Goal: Task Accomplishment & Management: Use online tool/utility

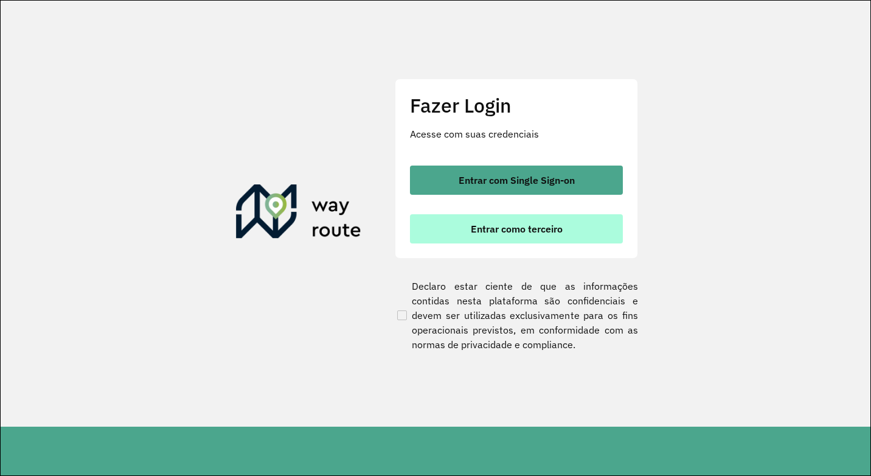
click at [496, 239] on button "Entrar como terceiro" at bounding box center [516, 228] width 213 height 29
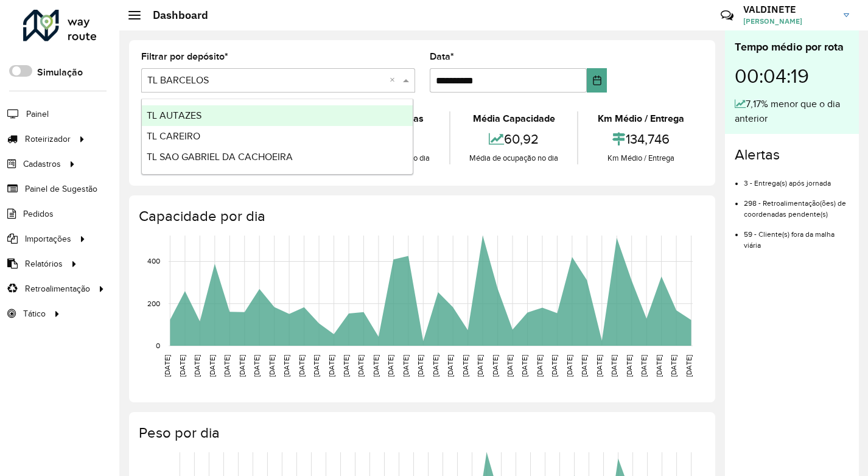
click at [326, 77] on input "text" at bounding box center [265, 81] width 237 height 15
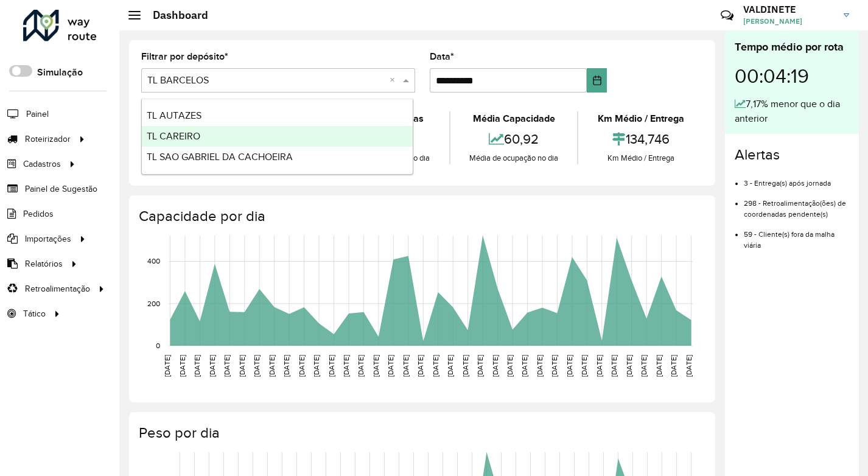
click at [253, 134] on div "TL CAREIRO" at bounding box center [277, 136] width 271 height 21
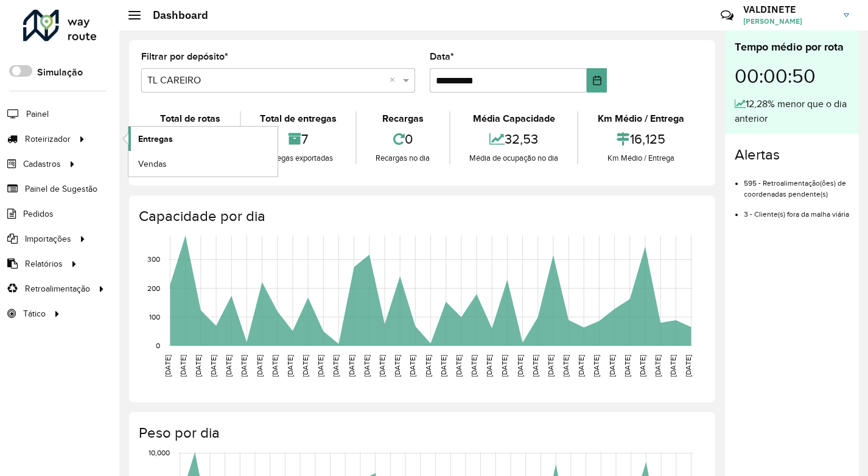
click at [171, 133] on span "Entregas" at bounding box center [155, 139] width 35 height 13
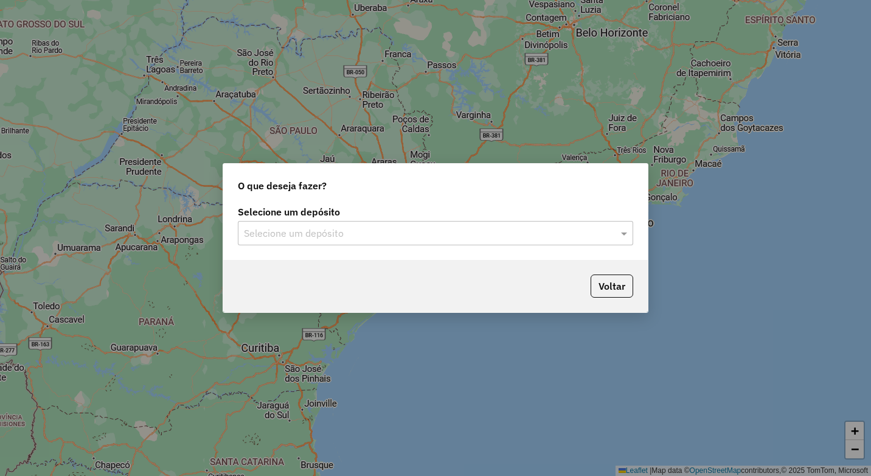
click at [468, 234] on input "text" at bounding box center [423, 233] width 359 height 15
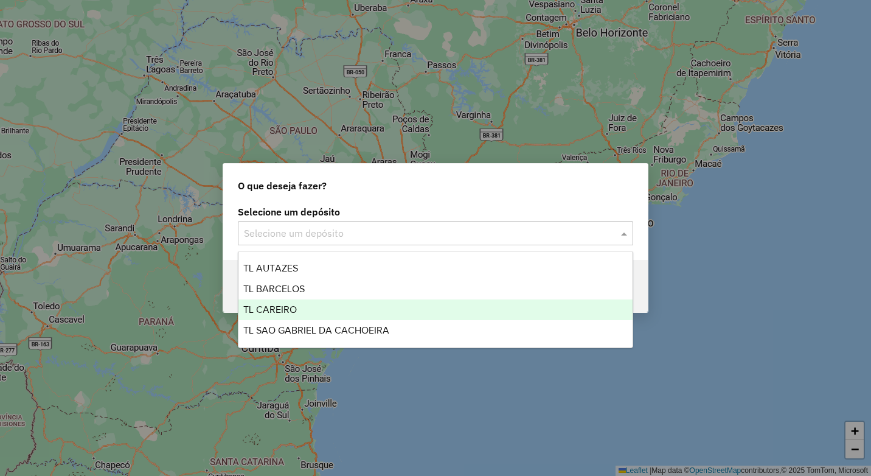
click at [349, 303] on div "TL CAREIRO" at bounding box center [436, 309] width 394 height 21
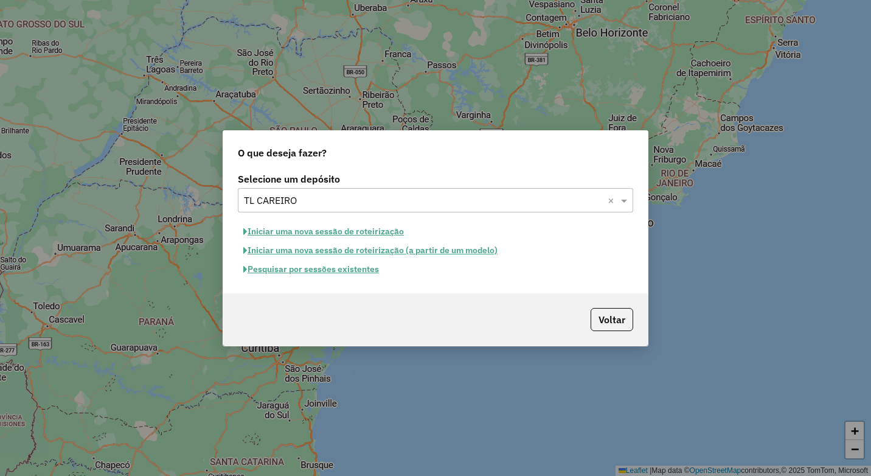
click at [350, 232] on button "Iniciar uma nova sessão de roteirização" at bounding box center [324, 231] width 172 height 19
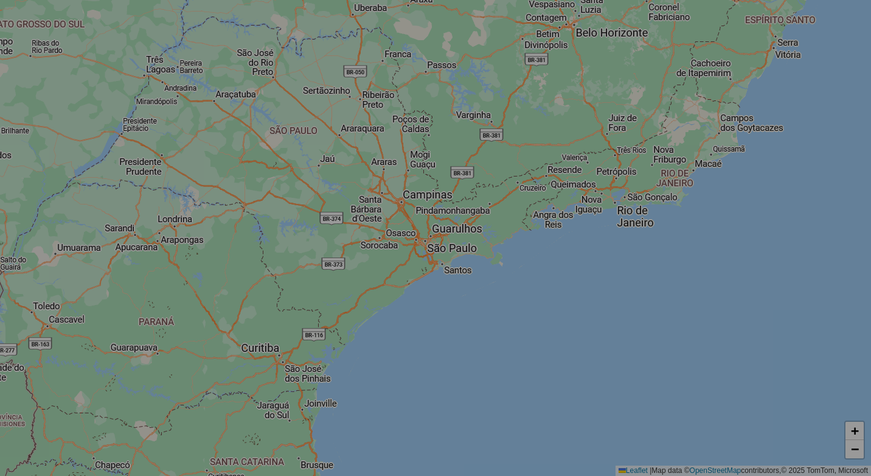
select select "*"
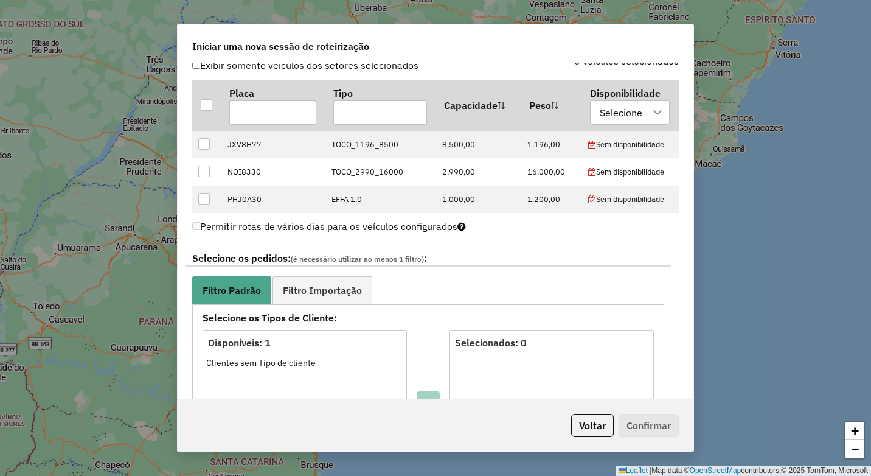
scroll to position [426, 0]
click at [318, 288] on span "Filtro Importação" at bounding box center [322, 291] width 79 height 10
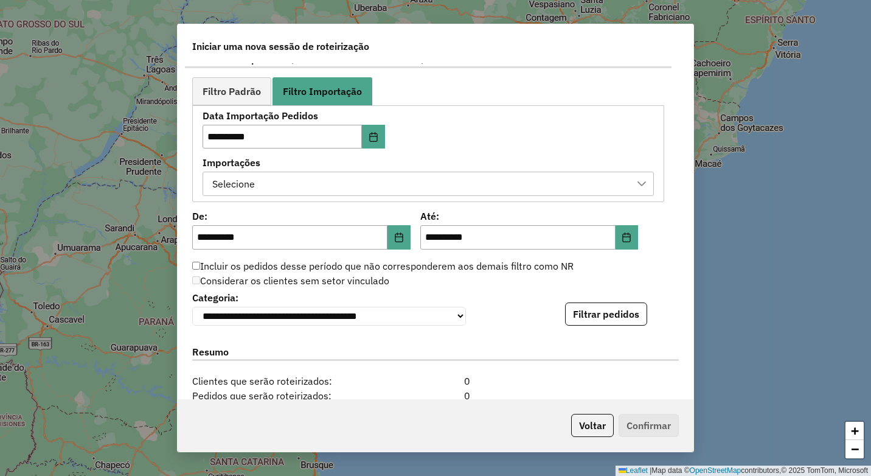
scroll to position [669, 0]
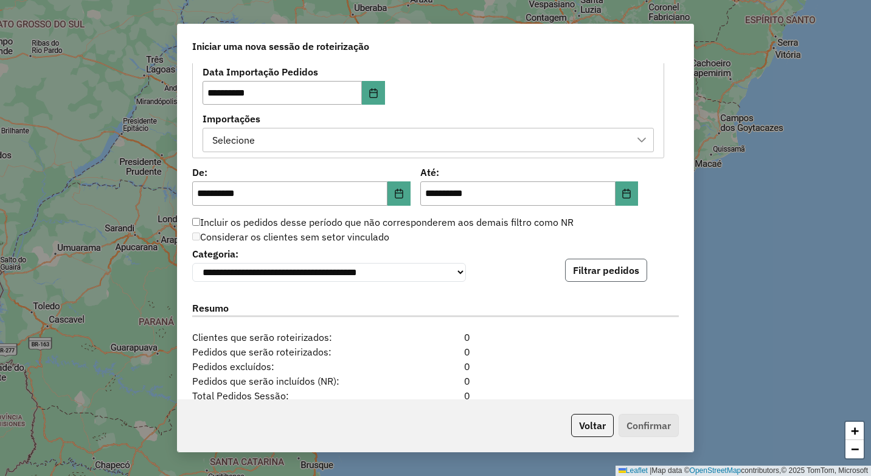
click at [594, 279] on button "Filtrar pedidos" at bounding box center [606, 270] width 82 height 23
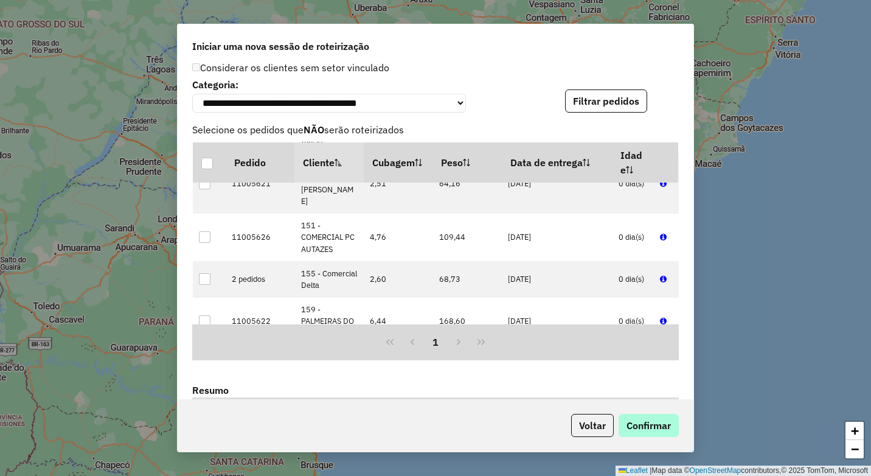
scroll to position [913, 0]
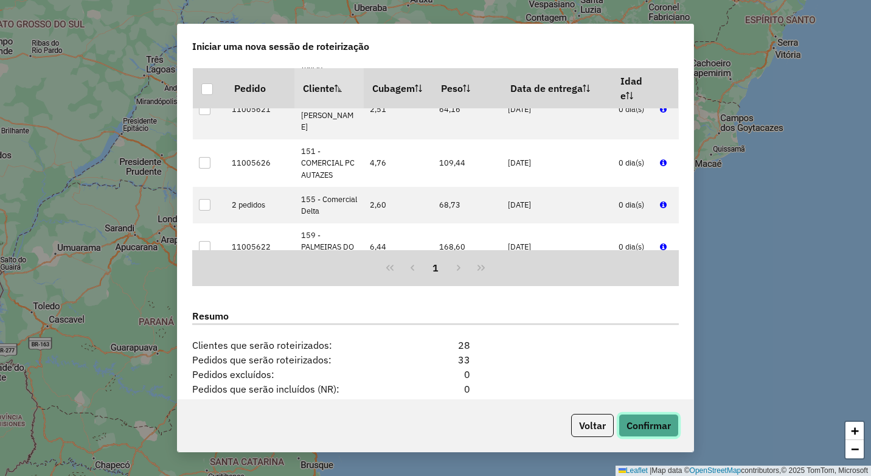
click at [650, 422] on button "Confirmar" at bounding box center [649, 425] width 60 height 23
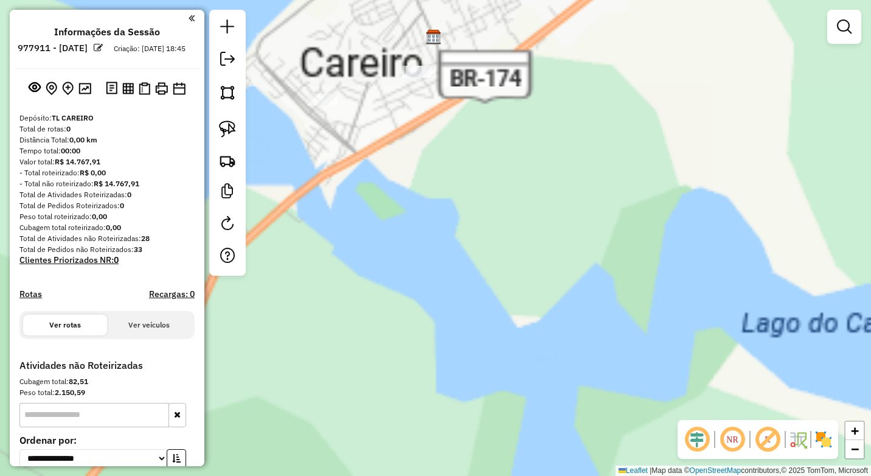
drag, startPoint x: 385, startPoint y: 200, endPoint x: 388, endPoint y: 309, distance: 108.9
click at [396, 316] on div "Janela de atendimento Grade de atendimento Capacidade Transportadoras Veículos …" at bounding box center [435, 238] width 871 height 476
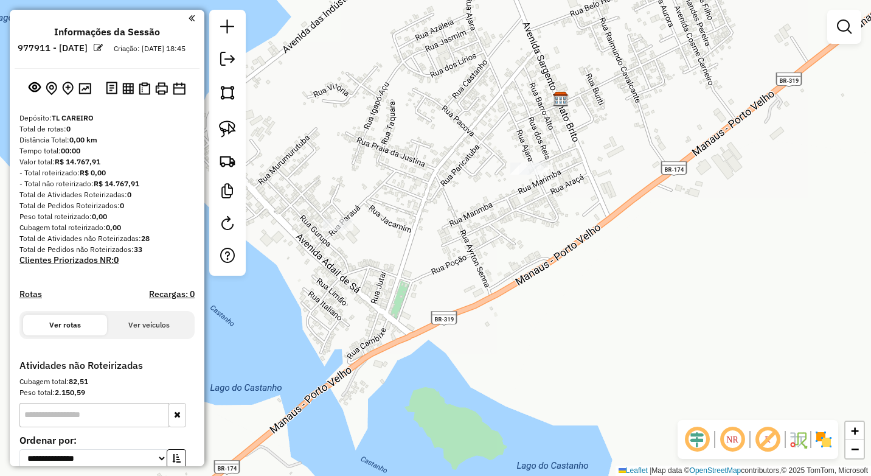
drag, startPoint x: 378, startPoint y: 240, endPoint x: 388, endPoint y: 258, distance: 20.2
click at [388, 258] on div "Janela de atendimento Grade de atendimento Capacidade Transportadoras Veículos …" at bounding box center [435, 238] width 871 height 476
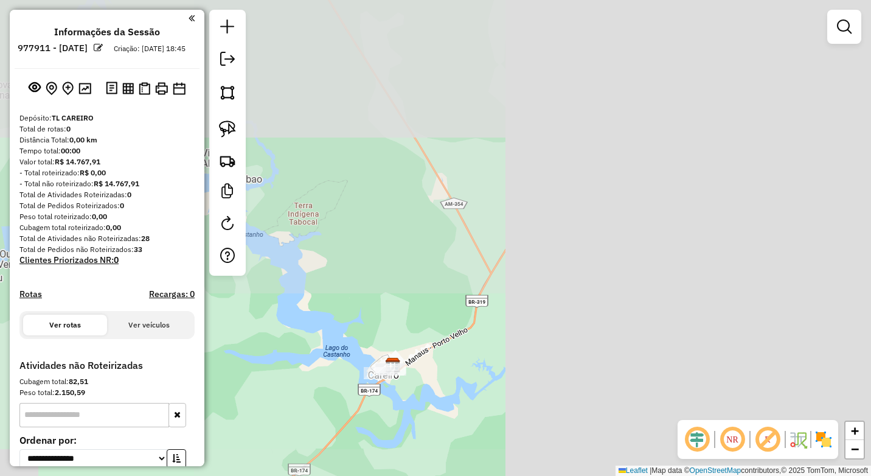
drag, startPoint x: 556, startPoint y: 279, endPoint x: 457, endPoint y: 357, distance: 126.1
click at [455, 364] on div "Janela de atendimento Grade de atendimento Capacidade Transportadoras Veículos …" at bounding box center [435, 238] width 871 height 476
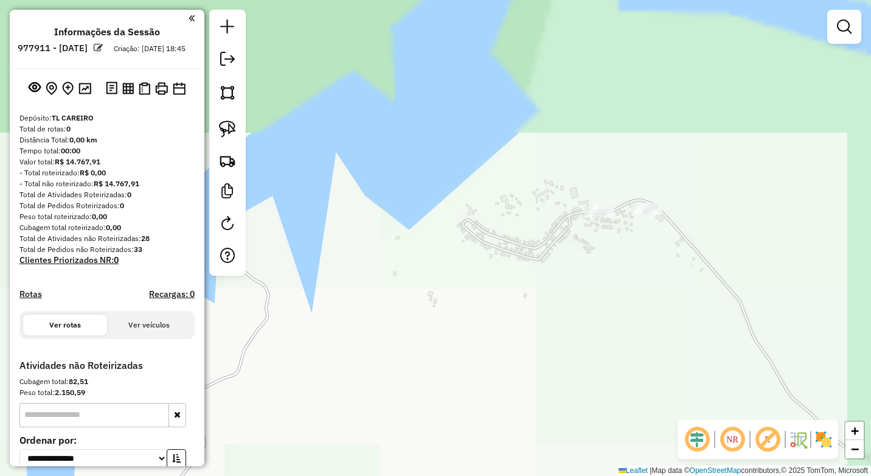
drag, startPoint x: 646, startPoint y: 183, endPoint x: 590, endPoint y: 237, distance: 78.3
click at [590, 326] on div "Janela de atendimento Grade de atendimento Capacidade Transportadoras Veículos …" at bounding box center [435, 238] width 871 height 476
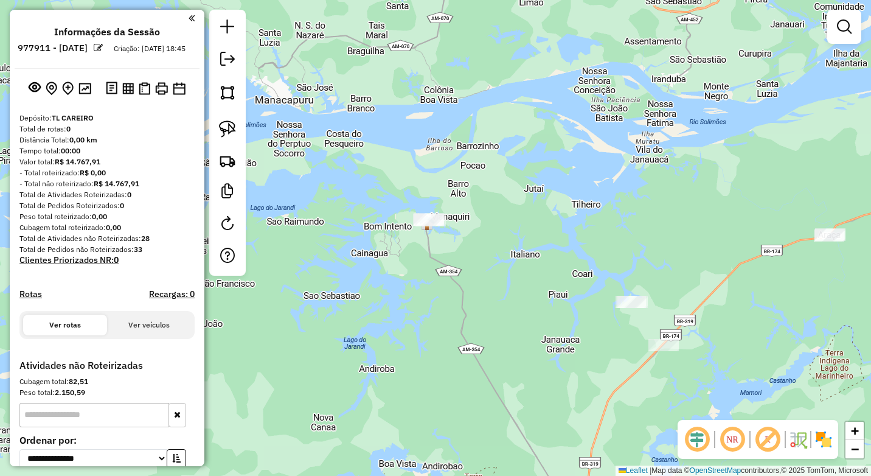
drag, startPoint x: 757, startPoint y: 265, endPoint x: 703, endPoint y: 295, distance: 61.5
click at [703, 295] on div "Janela de atendimento Grade de atendimento Capacidade Transportadoras Veículos …" at bounding box center [435, 238] width 871 height 476
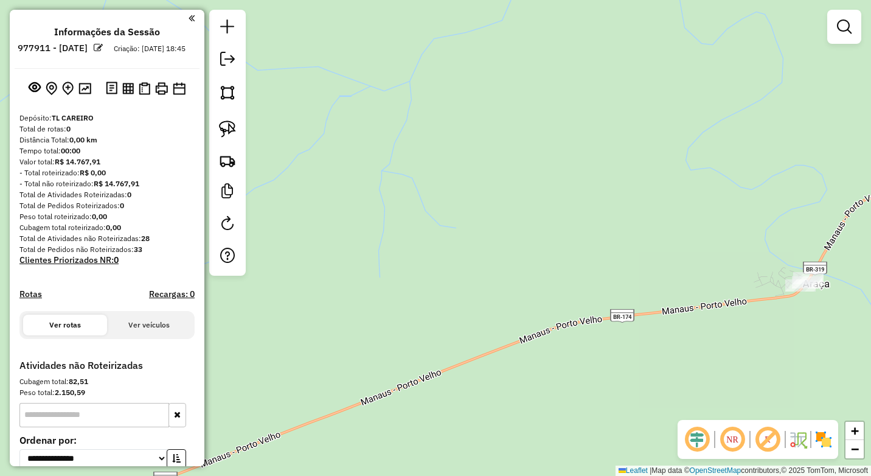
drag, startPoint x: 842, startPoint y: 279, endPoint x: 761, endPoint y: 304, distance: 85.5
click at [765, 316] on div "Janela de atendimento Grade de atendimento Capacidade Transportadoras Veículos …" at bounding box center [435, 238] width 871 height 476
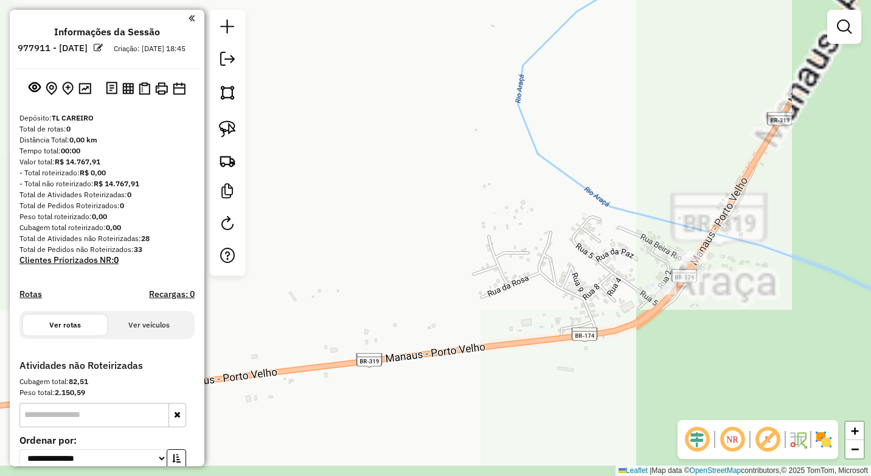
drag, startPoint x: 647, startPoint y: 209, endPoint x: 651, endPoint y: 232, distance: 22.9
click at [638, 204] on div "Janela de atendimento Grade de atendimento Capacidade Transportadoras Veículos …" at bounding box center [435, 238] width 871 height 476
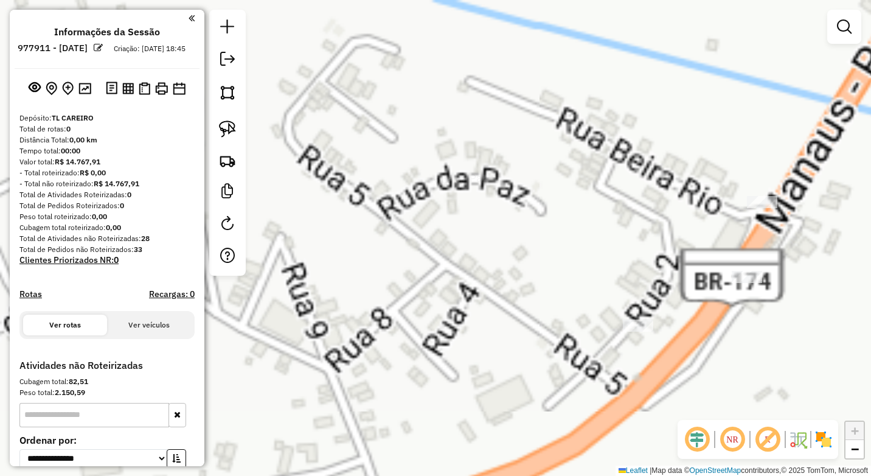
drag, startPoint x: 669, startPoint y: 281, endPoint x: 633, endPoint y: 269, distance: 37.1
click at [634, 267] on div "Janela de atendimento Grade de atendimento Capacidade Transportadoras Veículos …" at bounding box center [435, 238] width 871 height 476
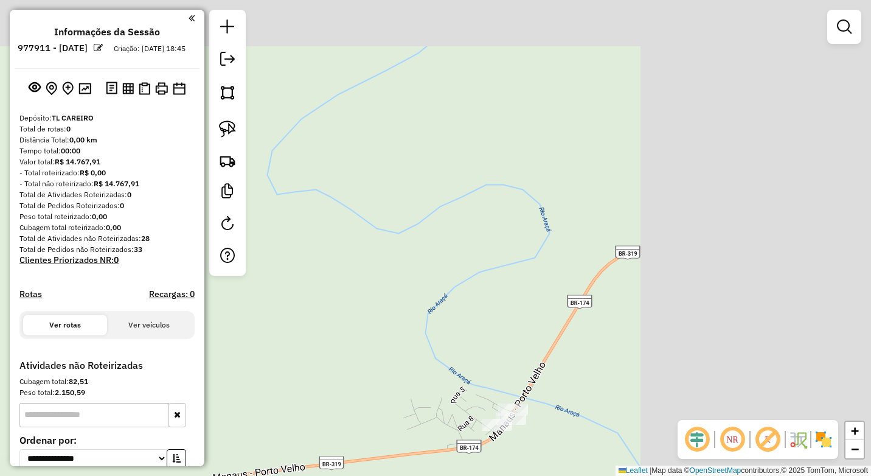
drag, startPoint x: 759, startPoint y: 296, endPoint x: 453, endPoint y: 499, distance: 367.9
click at [453, 475] on html "**********" at bounding box center [435, 238] width 871 height 476
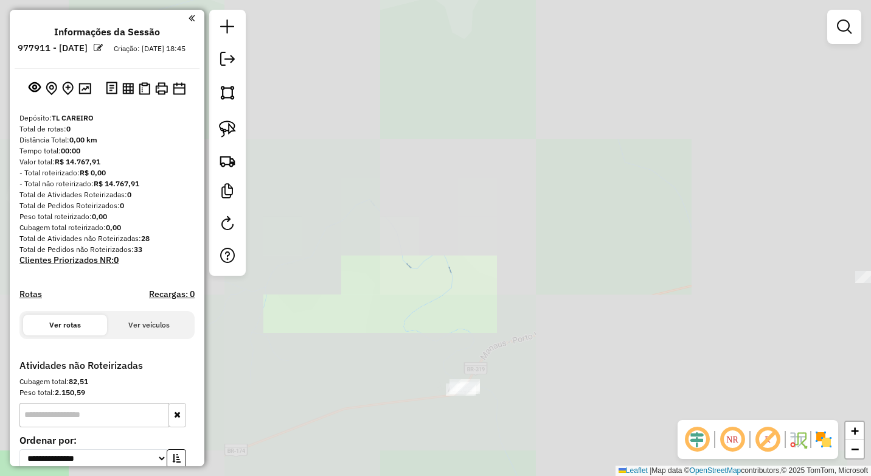
drag, startPoint x: 588, startPoint y: 362, endPoint x: 416, endPoint y: 402, distance: 176.1
click at [408, 403] on div "Janela de atendimento Grade de atendimento Capacidade Transportadoras Veículos …" at bounding box center [435, 238] width 871 height 476
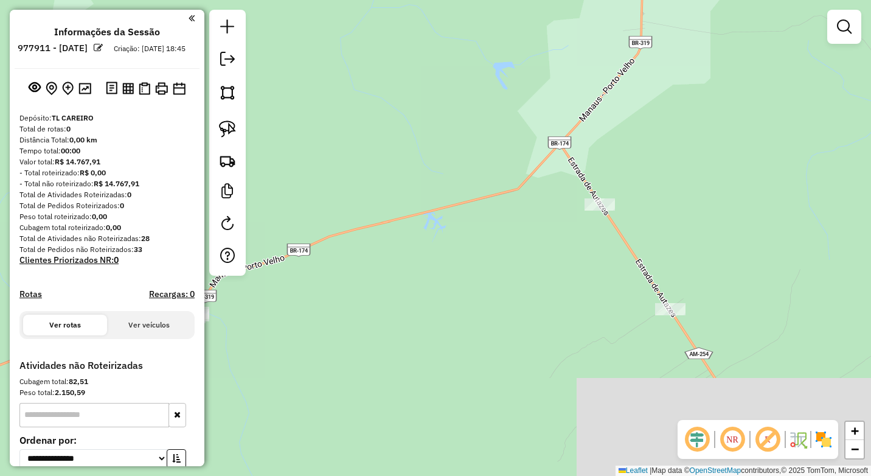
drag, startPoint x: 593, startPoint y: 276, endPoint x: 532, endPoint y: 184, distance: 109.7
click at [533, 186] on div "Janela de atendimento Grade de atendimento Capacidade Transportadoras Veículos …" at bounding box center [435, 238] width 871 height 476
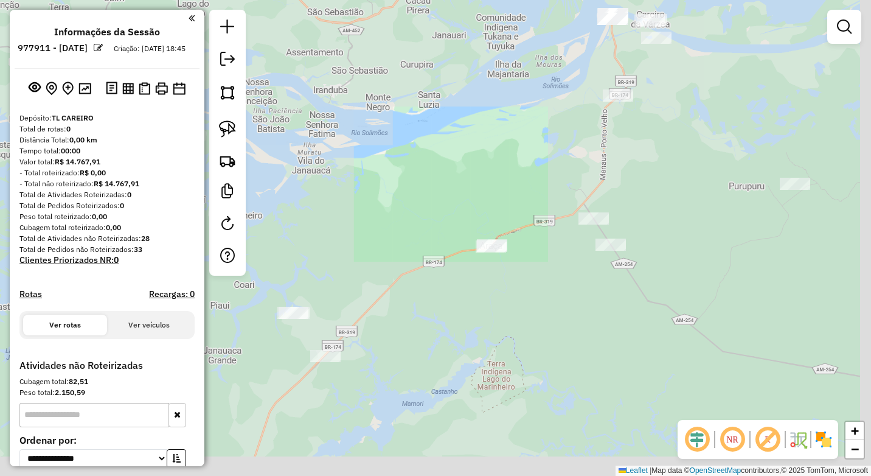
drag, startPoint x: 665, startPoint y: 343, endPoint x: 549, endPoint y: 219, distance: 169.6
click at [549, 219] on div "Janela de atendimento Grade de atendimento Capacidade Transportadoras Veículos …" at bounding box center [435, 238] width 871 height 476
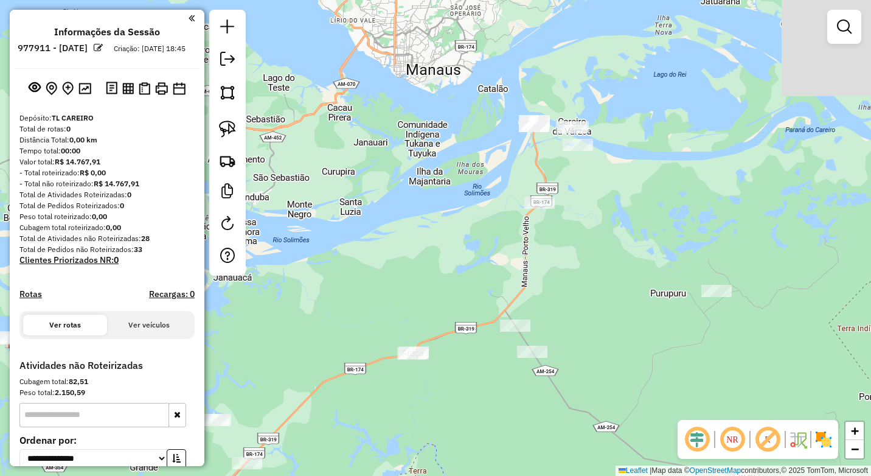
drag, startPoint x: 626, startPoint y: 197, endPoint x: 477, endPoint y: 231, distance: 152.9
click at [614, 338] on div "Janela de atendimento Grade de atendimento Capacidade Transportadoras Veículos …" at bounding box center [435, 238] width 871 height 476
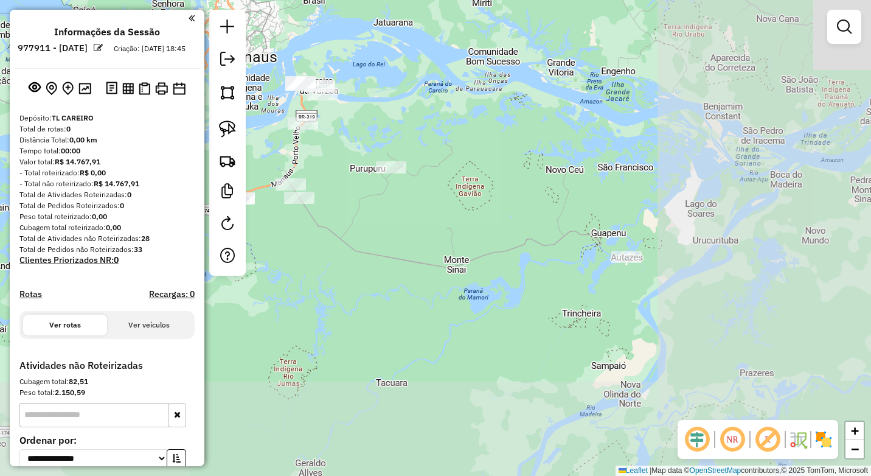
drag, startPoint x: 762, startPoint y: 325, endPoint x: 440, endPoint y: 203, distance: 344.7
click at [437, 201] on div "Janela de atendimento Grade de atendimento Capacidade Transportadoras Veículos …" at bounding box center [435, 238] width 871 height 476
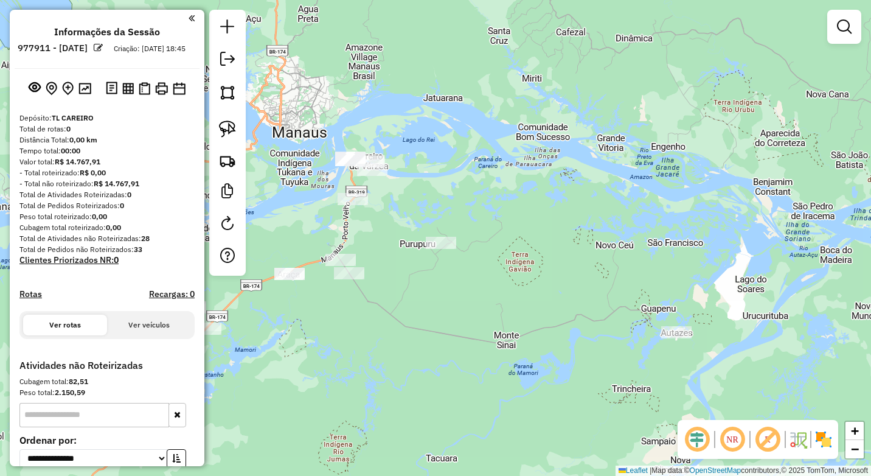
drag, startPoint x: 326, startPoint y: 138, endPoint x: 395, endPoint y: 225, distance: 110.4
click at [368, 205] on div at bounding box center [353, 199] width 30 height 12
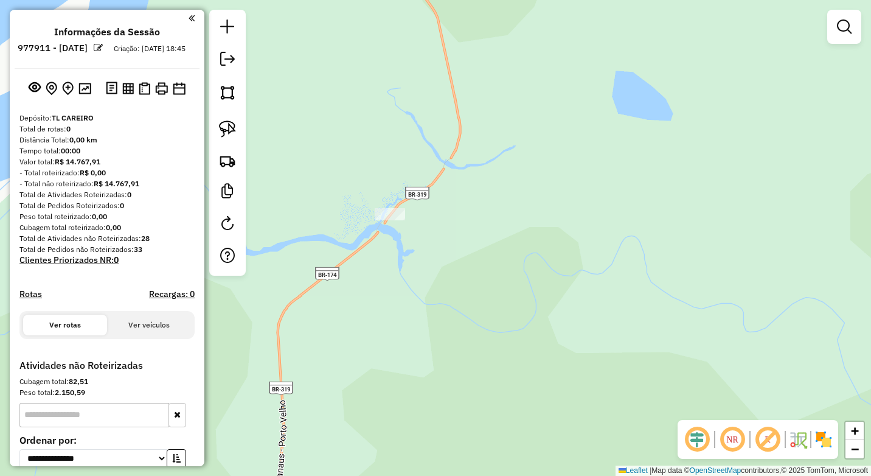
drag, startPoint x: 402, startPoint y: 152, endPoint x: 446, endPoint y: 365, distance: 217.4
click at [442, 419] on div "Janela de atendimento Grade de atendimento Capacidade Transportadoras Veículos …" at bounding box center [435, 238] width 871 height 476
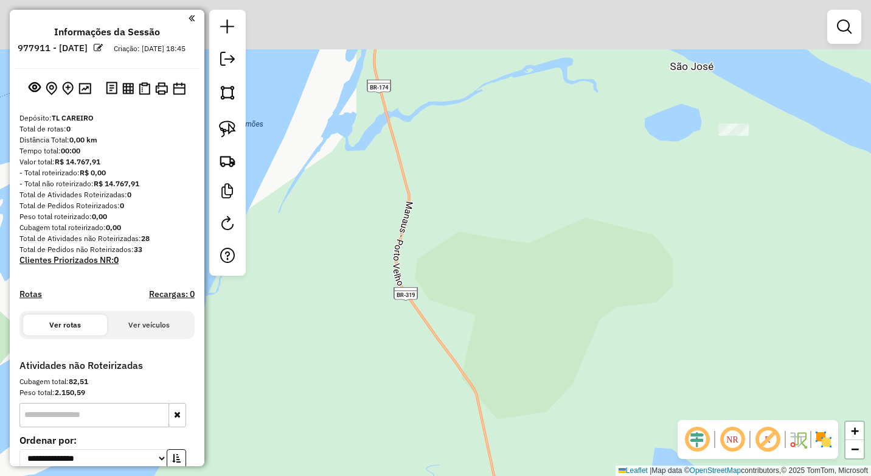
drag, startPoint x: 448, startPoint y: 355, endPoint x: 504, endPoint y: 325, distance: 64.0
click at [440, 399] on div "Janela de atendimento Grade de atendimento Capacidade Transportadoras Veículos …" at bounding box center [435, 238] width 871 height 476
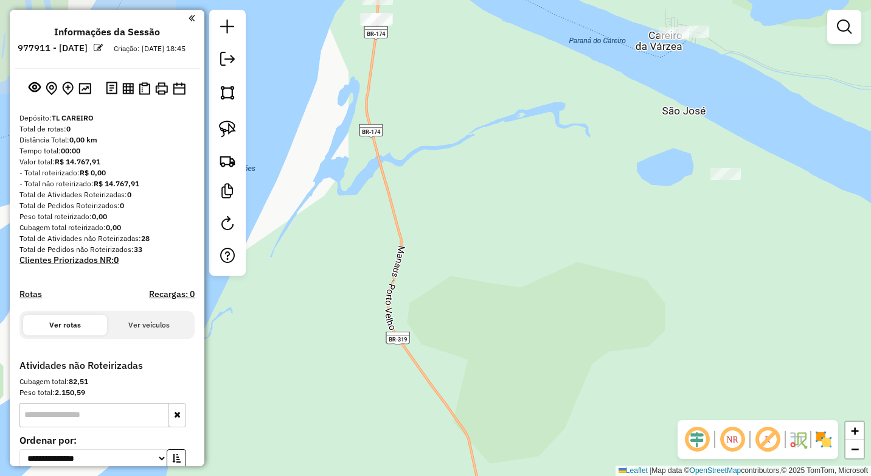
drag, startPoint x: 590, startPoint y: 389, endPoint x: 579, endPoint y: 402, distance: 17.3
click at [579, 402] on div "Janela de atendimento Grade de atendimento Capacidade Transportadoras Veículos …" at bounding box center [435, 238] width 871 height 476
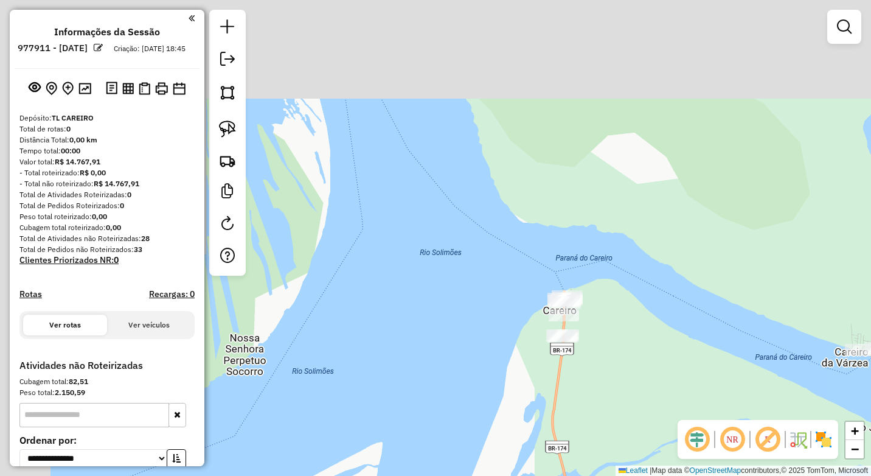
drag, startPoint x: 389, startPoint y: 183, endPoint x: 621, endPoint y: 343, distance: 281.9
click at [682, 331] on div "Janela de atendimento Grade de atendimento Capacidade Transportadoras Veículos …" at bounding box center [435, 238] width 871 height 476
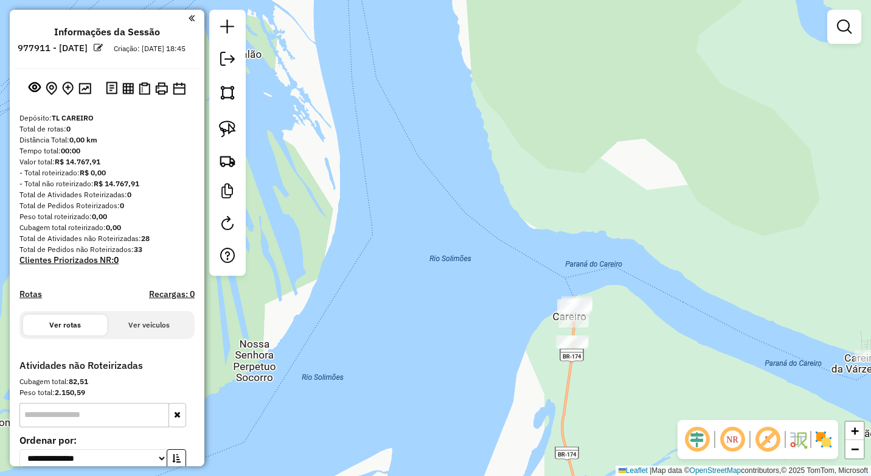
drag, startPoint x: 539, startPoint y: 376, endPoint x: 548, endPoint y: 366, distance: 14.2
click at [548, 366] on div "Janela de atendimento Grade de atendimento Capacidade Transportadoras Veículos …" at bounding box center [435, 238] width 871 height 476
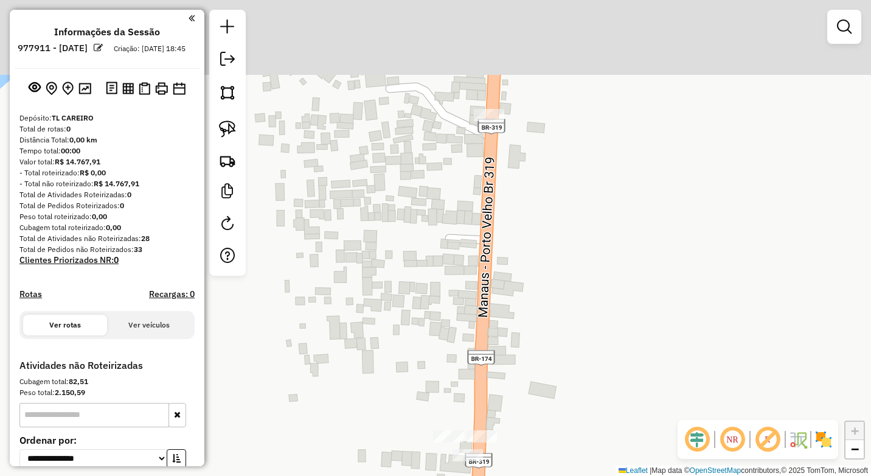
drag, startPoint x: 495, startPoint y: 235, endPoint x: 488, endPoint y: 364, distance: 129.8
click at [490, 378] on div "Janela de atendimento Grade de atendimento Capacidade Transportadoras Veículos …" at bounding box center [435, 238] width 871 height 476
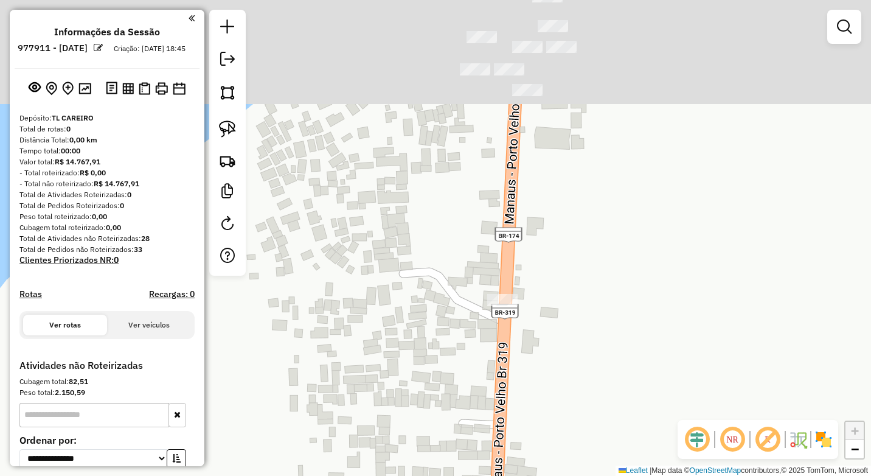
drag, startPoint x: 482, startPoint y: 288, endPoint x: 477, endPoint y: 330, distance: 42.9
click at [483, 396] on div "Janela de atendimento Grade de atendimento Capacidade Transportadoras Veículos …" at bounding box center [435, 238] width 871 height 476
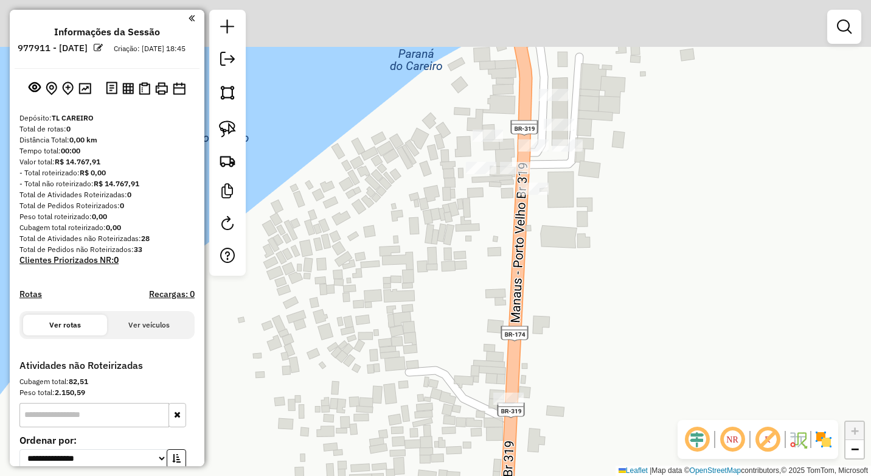
drag, startPoint x: 518, startPoint y: 204, endPoint x: 550, endPoint y: 364, distance: 163.8
click at [550, 364] on div "Janela de atendimento Grade de atendimento Capacidade Transportadoras Veículos …" at bounding box center [435, 238] width 871 height 476
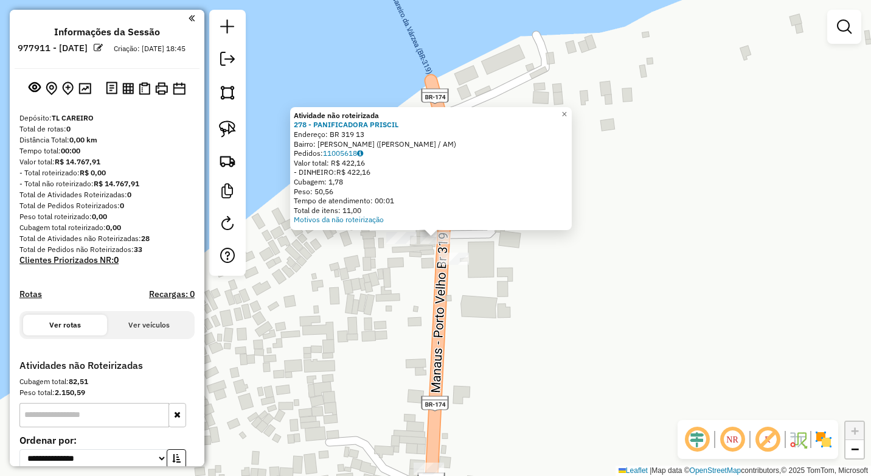
click at [407, 290] on div "Atividade não roteirizada 278 - PANIFICADORA PRISCIL Endereço: BR 319 13 Bairro…" at bounding box center [435, 238] width 871 height 476
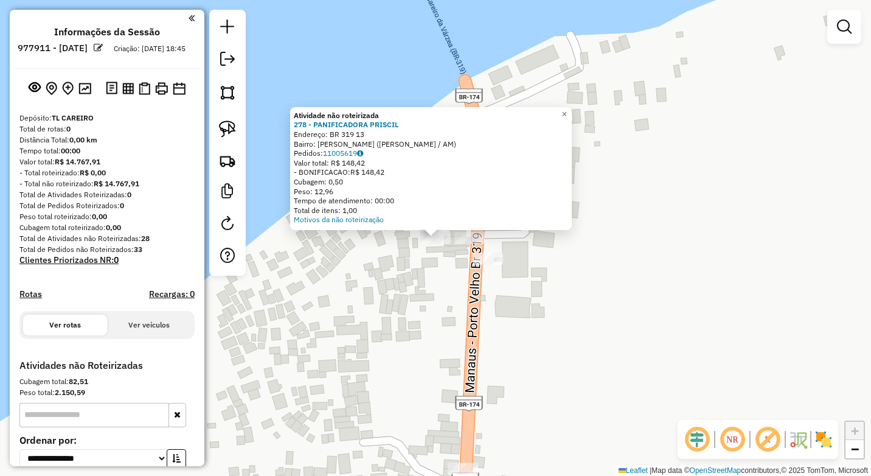
click at [422, 259] on div "Atividade não roteirizada 278 - PANIFICADORA PRISCIL Endereço: BR 319 13 Bairro…" at bounding box center [435, 238] width 871 height 476
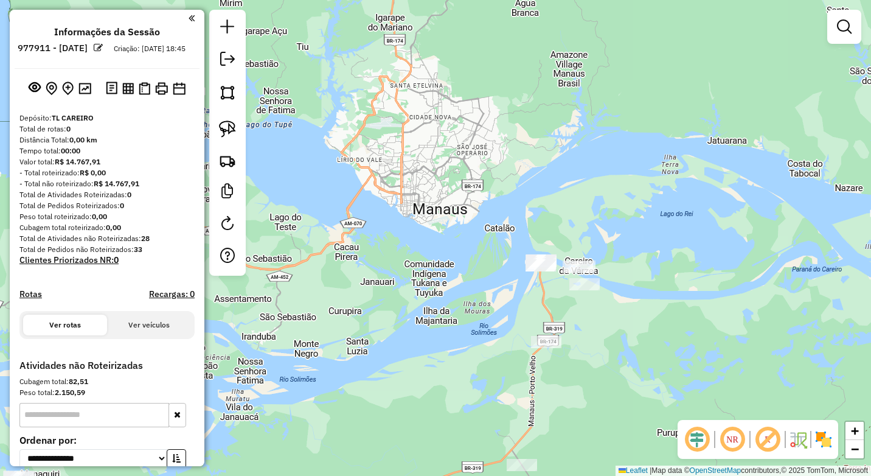
drag, startPoint x: 589, startPoint y: 368, endPoint x: 571, endPoint y: 299, distance: 71.1
click at [571, 299] on div "Janela de atendimento Grade de atendimento Capacidade Transportadoras Veículos …" at bounding box center [435, 238] width 871 height 476
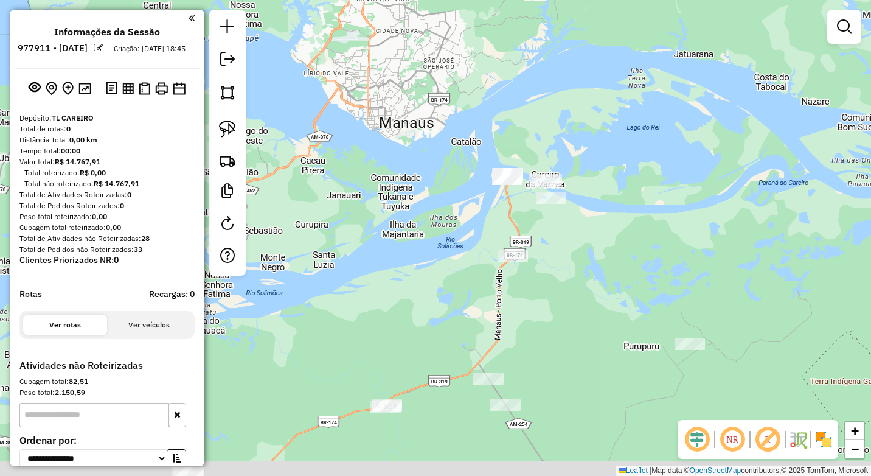
drag, startPoint x: 550, startPoint y: 358, endPoint x: 511, endPoint y: 261, distance: 105.1
click at [487, 258] on div "Janela de atendimento Grade de atendimento Capacidade Transportadoras Veículos …" at bounding box center [435, 238] width 871 height 476
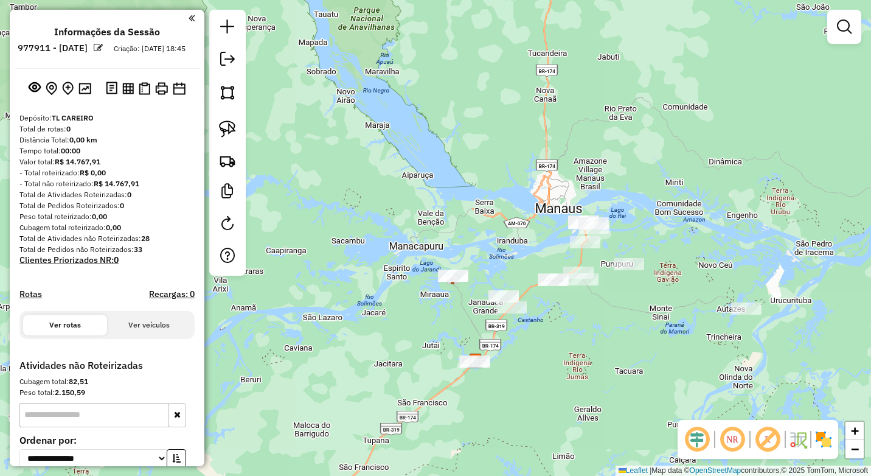
drag, startPoint x: 616, startPoint y: 360, endPoint x: 606, endPoint y: 342, distance: 21.0
click at [606, 342] on div "Janela de atendimento Grade de atendimento Capacidade Transportadoras Veículos …" at bounding box center [435, 238] width 871 height 476
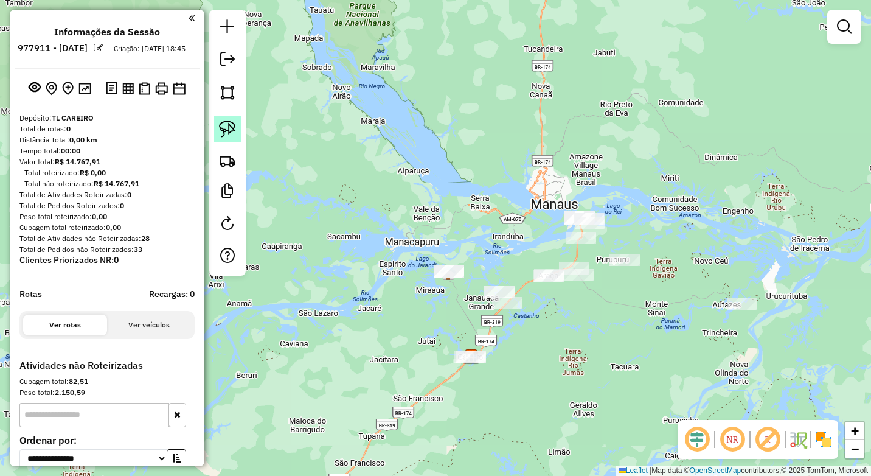
click at [232, 130] on img at bounding box center [227, 128] width 17 height 17
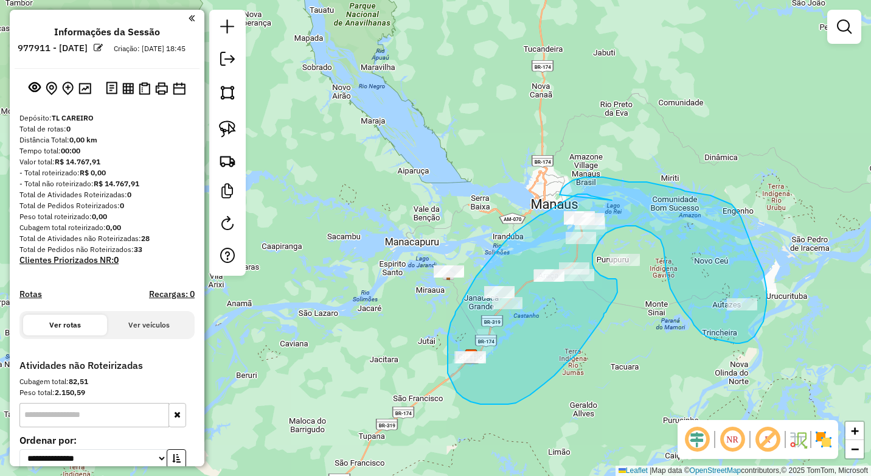
drag, startPoint x: 612, startPoint y: 200, endPoint x: 560, endPoint y: 195, distance: 52.6
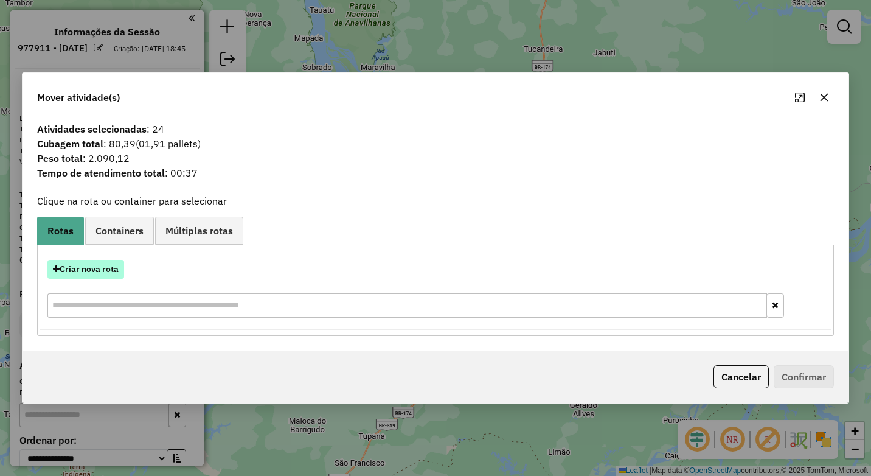
click at [68, 271] on button "Criar nova rota" at bounding box center [85, 269] width 77 height 19
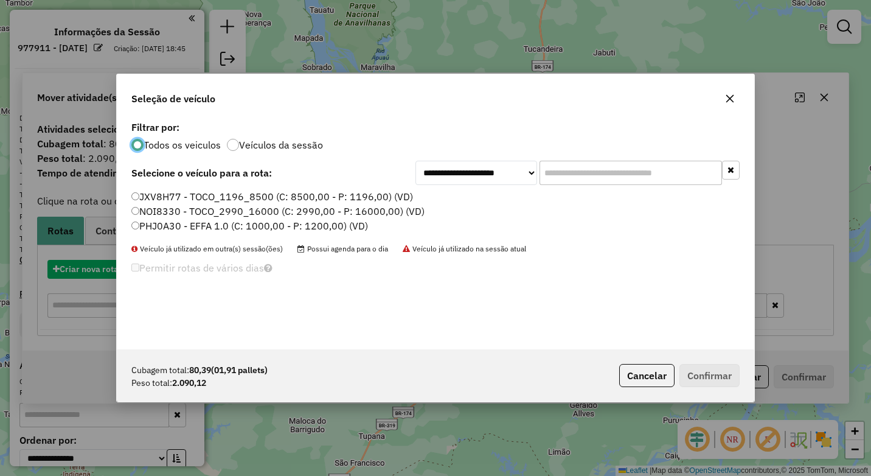
scroll to position [7, 4]
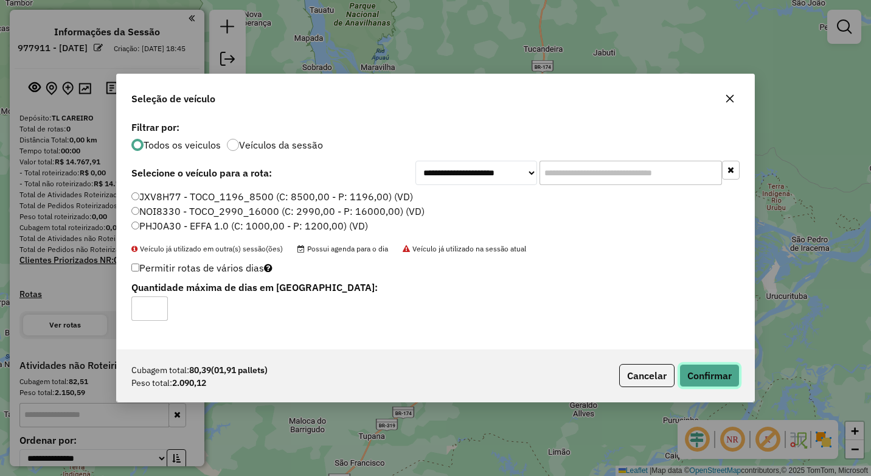
click at [691, 366] on button "Confirmar" at bounding box center [710, 375] width 60 height 23
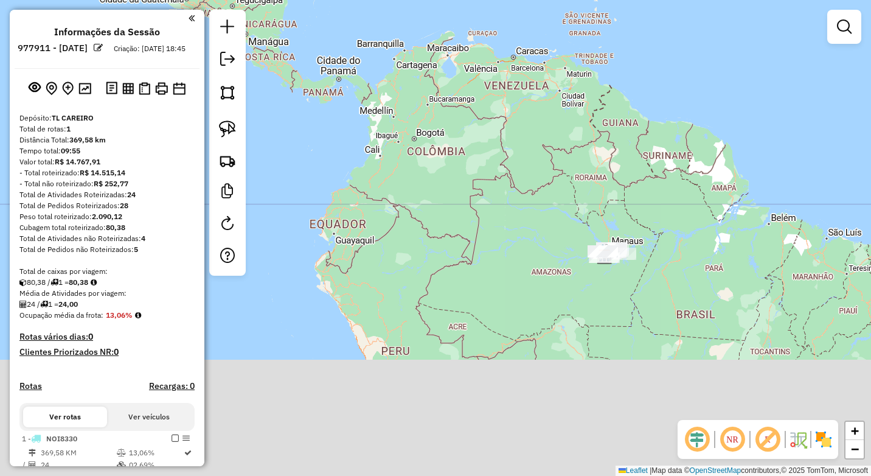
drag, startPoint x: 621, startPoint y: 417, endPoint x: 615, endPoint y: 267, distance: 150.4
click at [607, 283] on div "Janela de atendimento Grade de atendimento Capacidade Transportadoras Veículos …" at bounding box center [435, 238] width 871 height 476
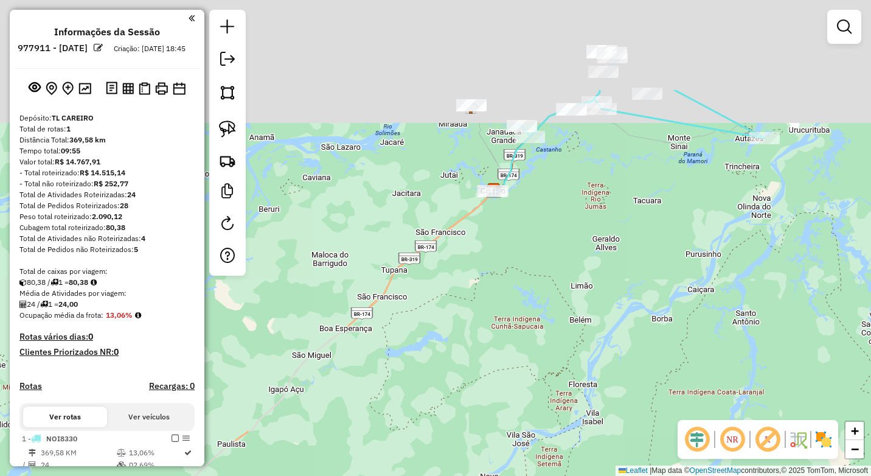
drag, startPoint x: 615, startPoint y: 184, endPoint x: 612, endPoint y: 358, distance: 173.5
click at [615, 363] on div "Janela de atendimento Grade de atendimento Capacidade Transportadoras Veículos …" at bounding box center [435, 238] width 871 height 476
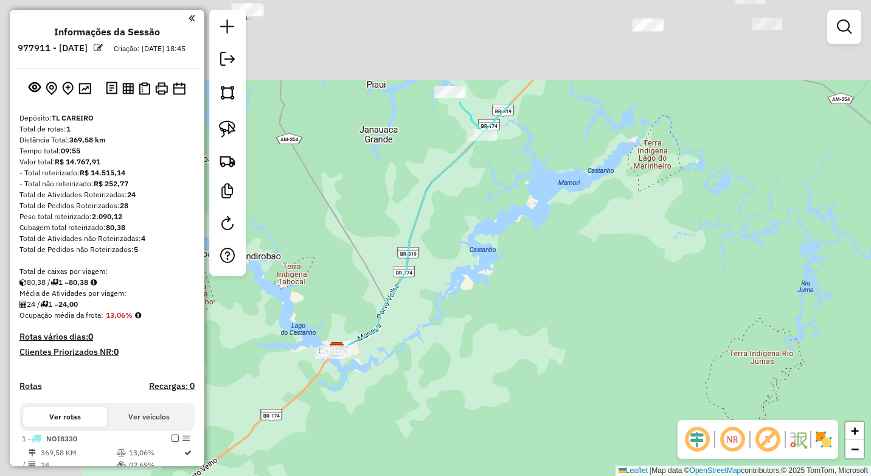
drag, startPoint x: 648, startPoint y: 315, endPoint x: 643, endPoint y: 302, distance: 13.9
click at [684, 370] on div "Janela de atendimento Grade de atendimento Capacidade Transportadoras Veículos …" at bounding box center [435, 238] width 871 height 476
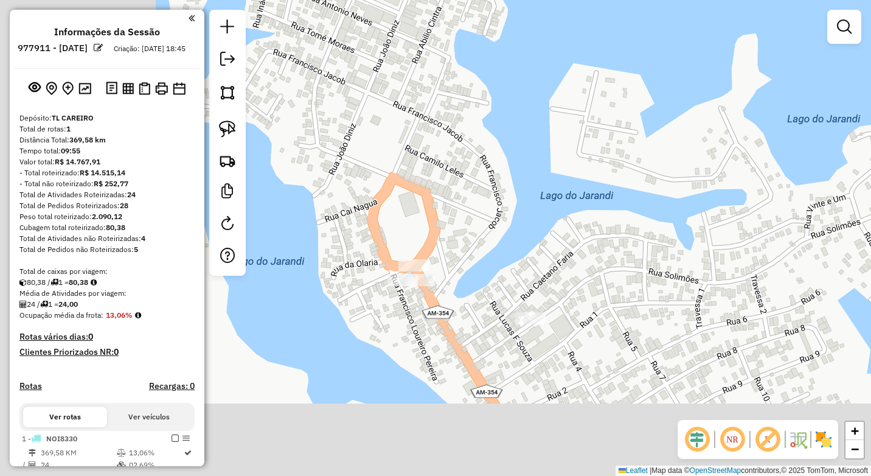
drag, startPoint x: 341, startPoint y: 289, endPoint x: 477, endPoint y: 247, distance: 142.0
click at [526, 193] on div "Janela de atendimento Grade de atendimento Capacidade Transportadoras Veículos …" at bounding box center [435, 238] width 871 height 476
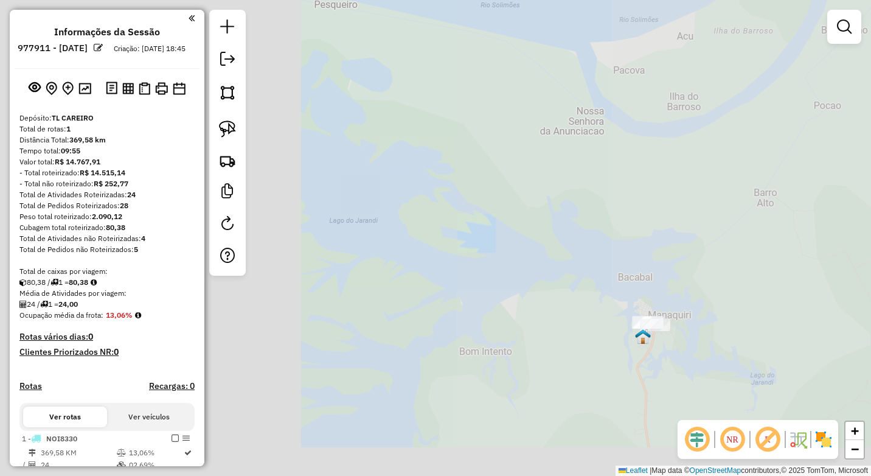
drag, startPoint x: 692, startPoint y: 286, endPoint x: 512, endPoint y: 158, distance: 221.3
click at [491, 123] on div "Janela de atendimento Grade de atendimento Capacidade Transportadoras Veículos …" at bounding box center [435, 238] width 871 height 476
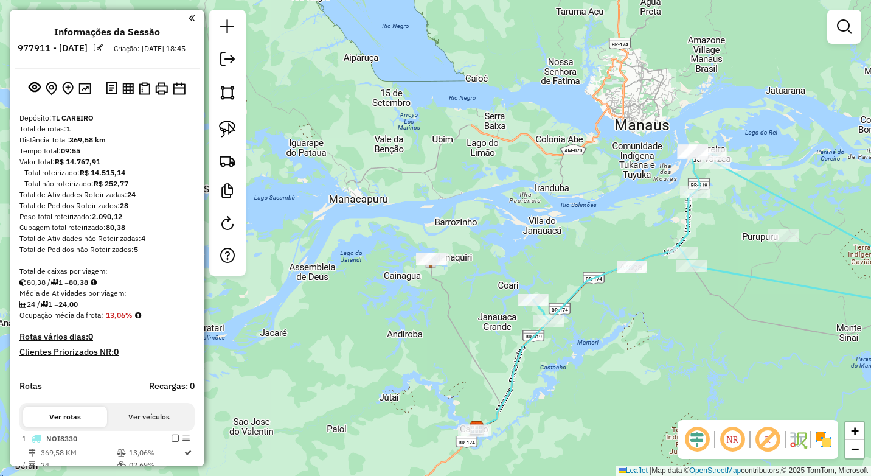
drag, startPoint x: 731, startPoint y: 358, endPoint x: 667, endPoint y: 389, distance: 71.3
click at [705, 403] on div "Janela de atendimento Grade de atendimento Capacidade Transportadoras Veículos …" at bounding box center [435, 238] width 871 height 476
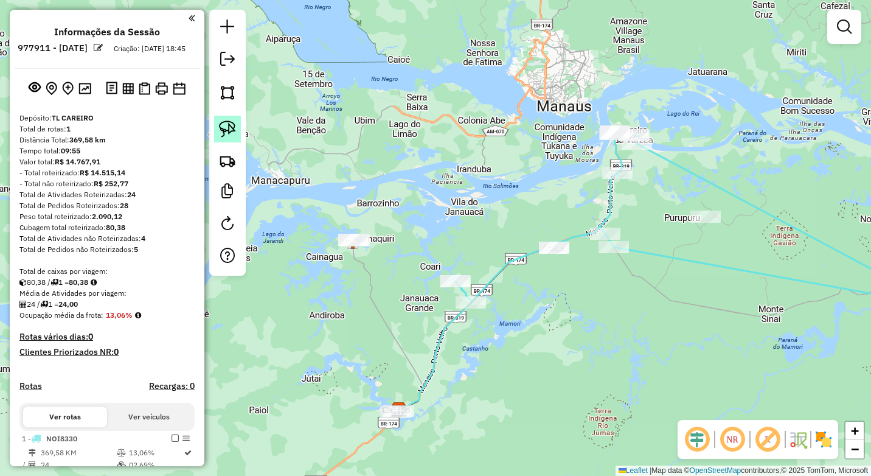
click at [230, 129] on img at bounding box center [227, 128] width 17 height 17
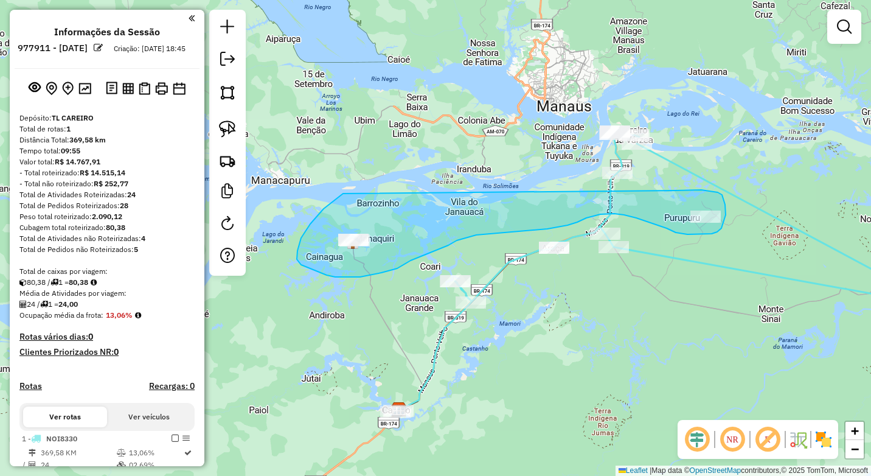
drag, startPoint x: 301, startPoint y: 238, endPoint x: 669, endPoint y: 190, distance: 371.2
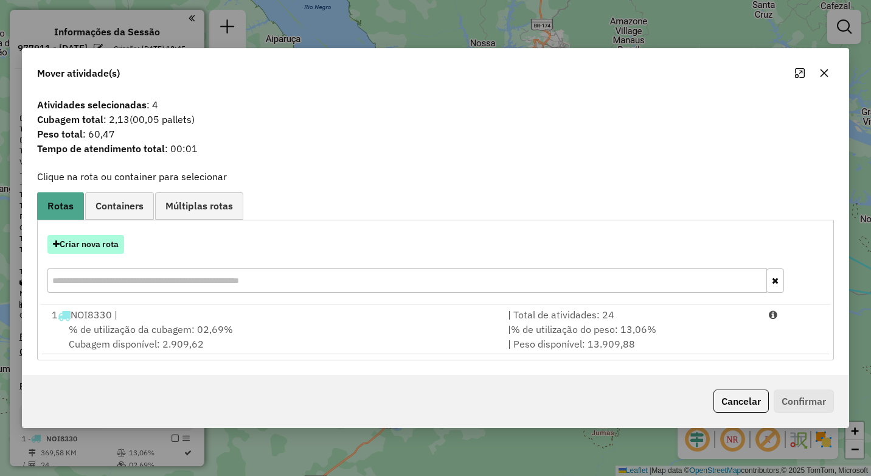
click at [69, 245] on button "Criar nova rota" at bounding box center [85, 244] width 77 height 19
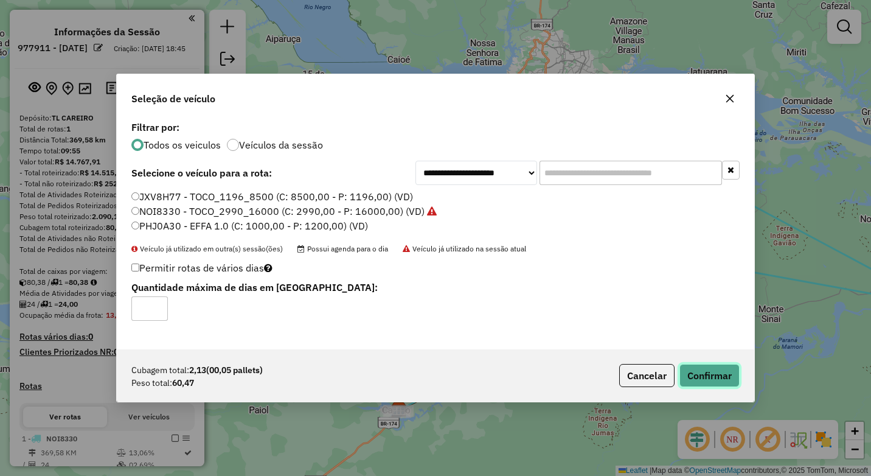
click at [724, 380] on button "Confirmar" at bounding box center [710, 375] width 60 height 23
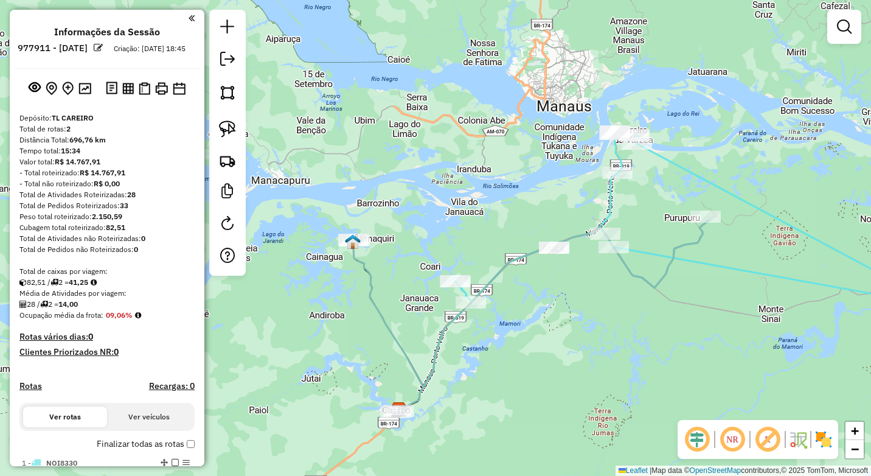
click at [230, 358] on div "Janela de atendimento Grade de atendimento Capacidade Transportadoras Veículos …" at bounding box center [435, 238] width 871 height 476
click at [214, 61] on div at bounding box center [227, 143] width 37 height 266
click at [221, 62] on em at bounding box center [227, 59] width 15 height 15
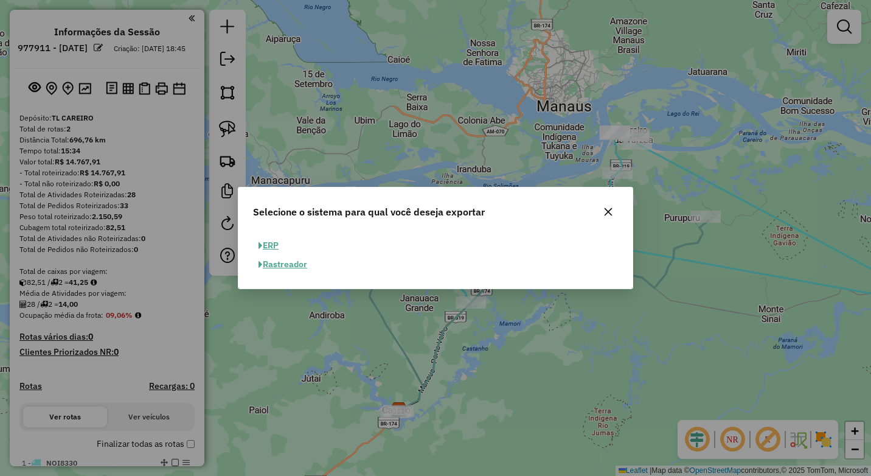
click at [270, 243] on button "ERP" at bounding box center [268, 245] width 31 height 19
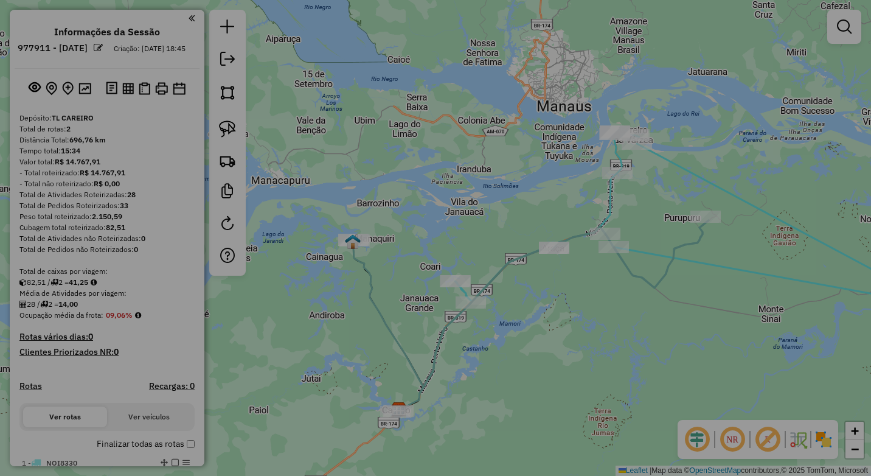
select select "**"
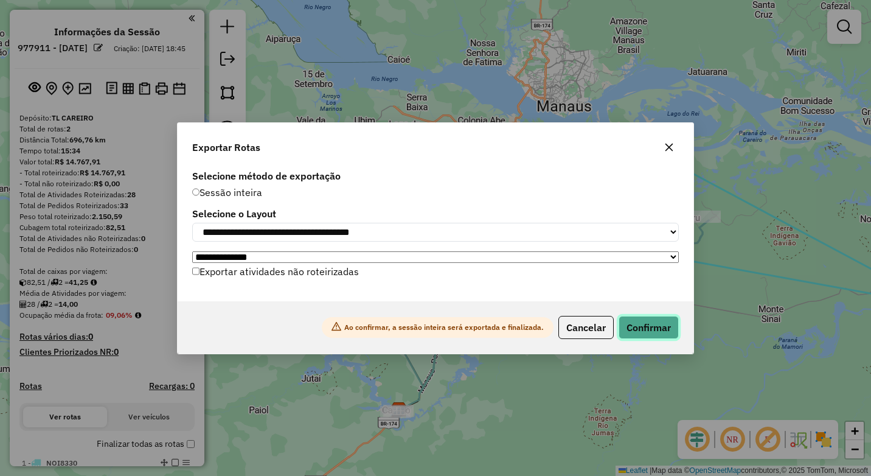
click at [648, 332] on button "Confirmar" at bounding box center [649, 327] width 60 height 23
